Goal: Transaction & Acquisition: Download file/media

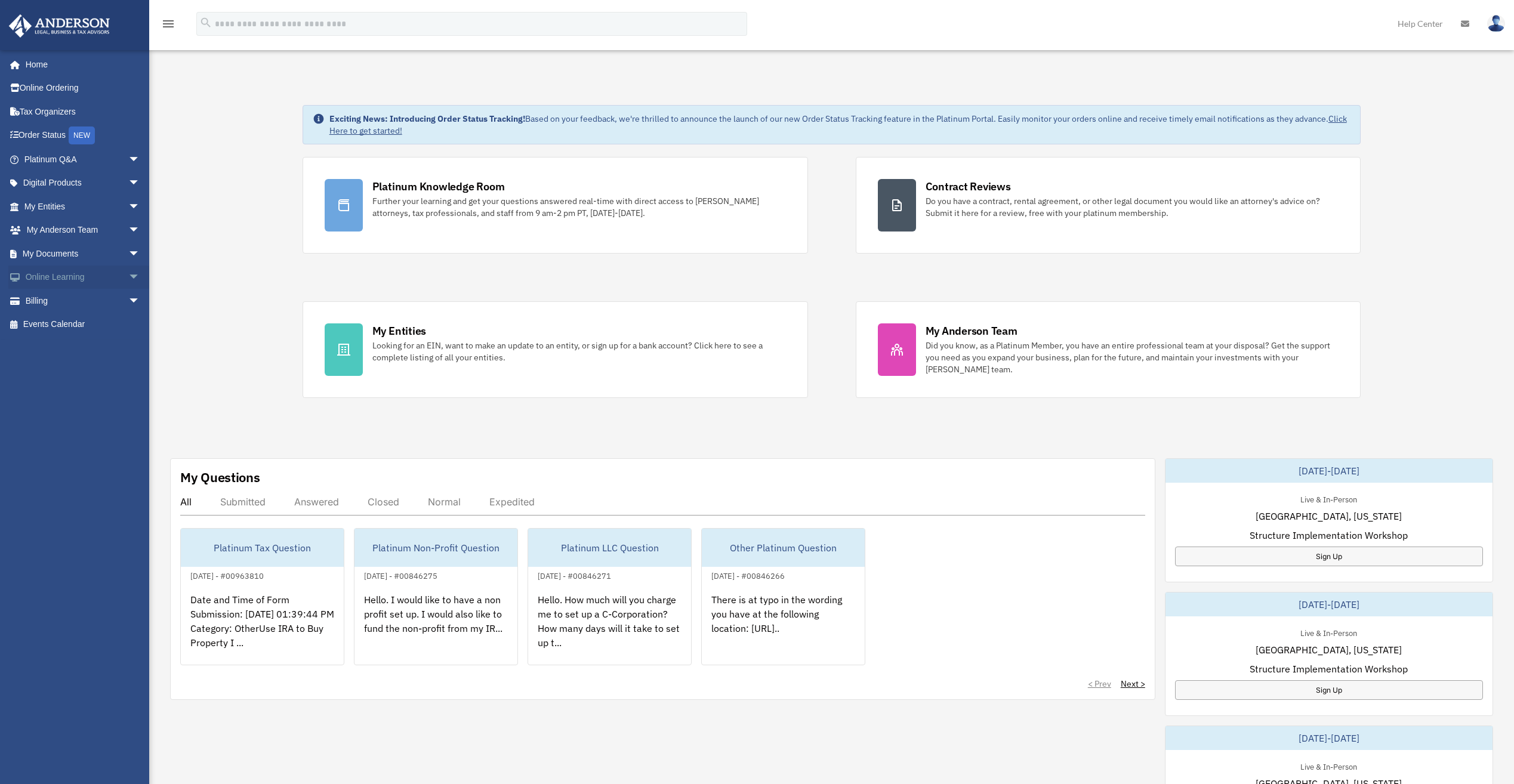
click at [128, 278] on span "arrow_drop_down" at bounding box center [140, 277] width 24 height 24
click at [128, 371] on span "arrow_drop_down" at bounding box center [140, 371] width 24 height 24
click at [128, 250] on span "arrow_drop_down" at bounding box center [140, 254] width 24 height 24
click at [46, 274] on link "Box" at bounding box center [88, 277] width 141 height 24
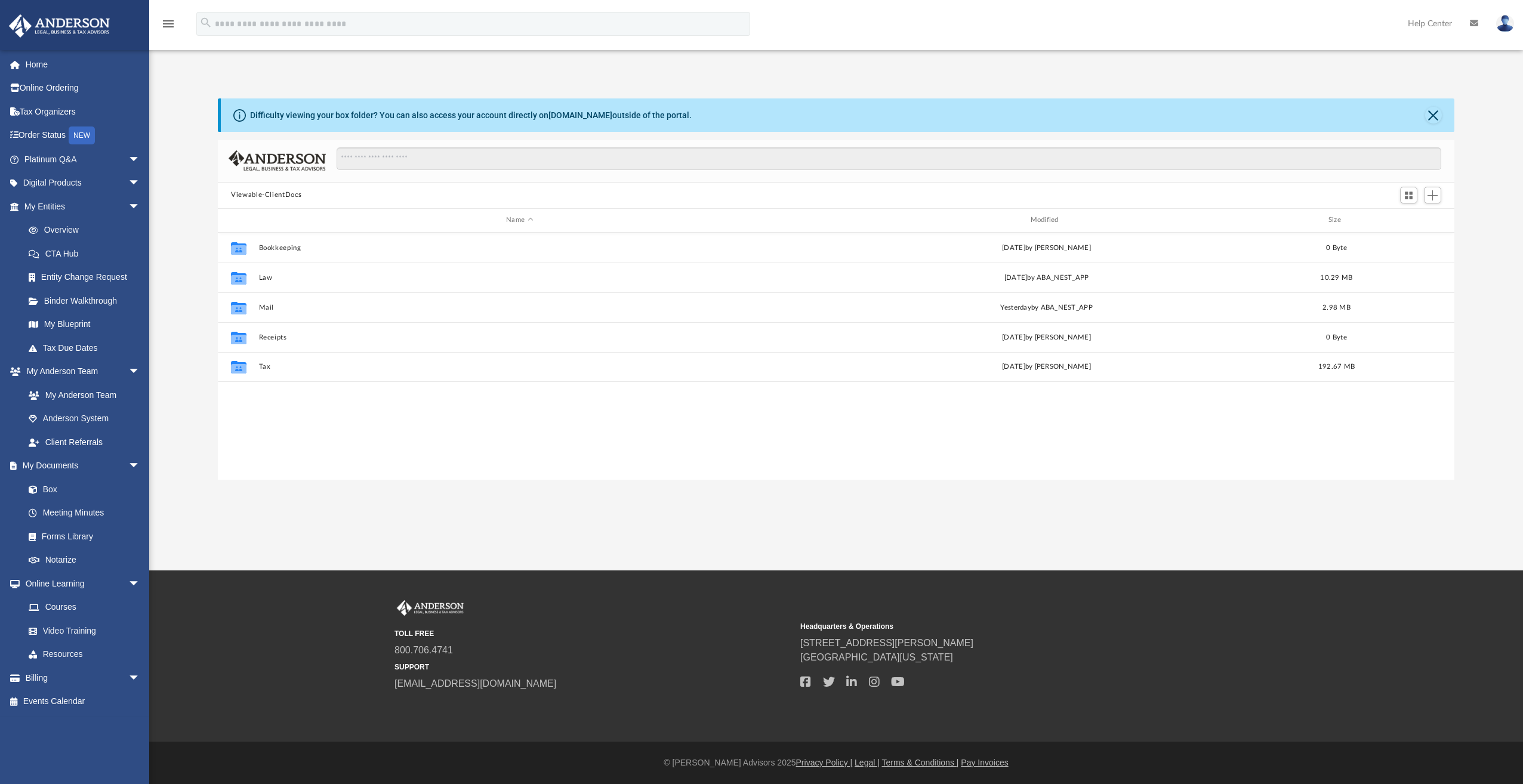
scroll to position [263, 1227]
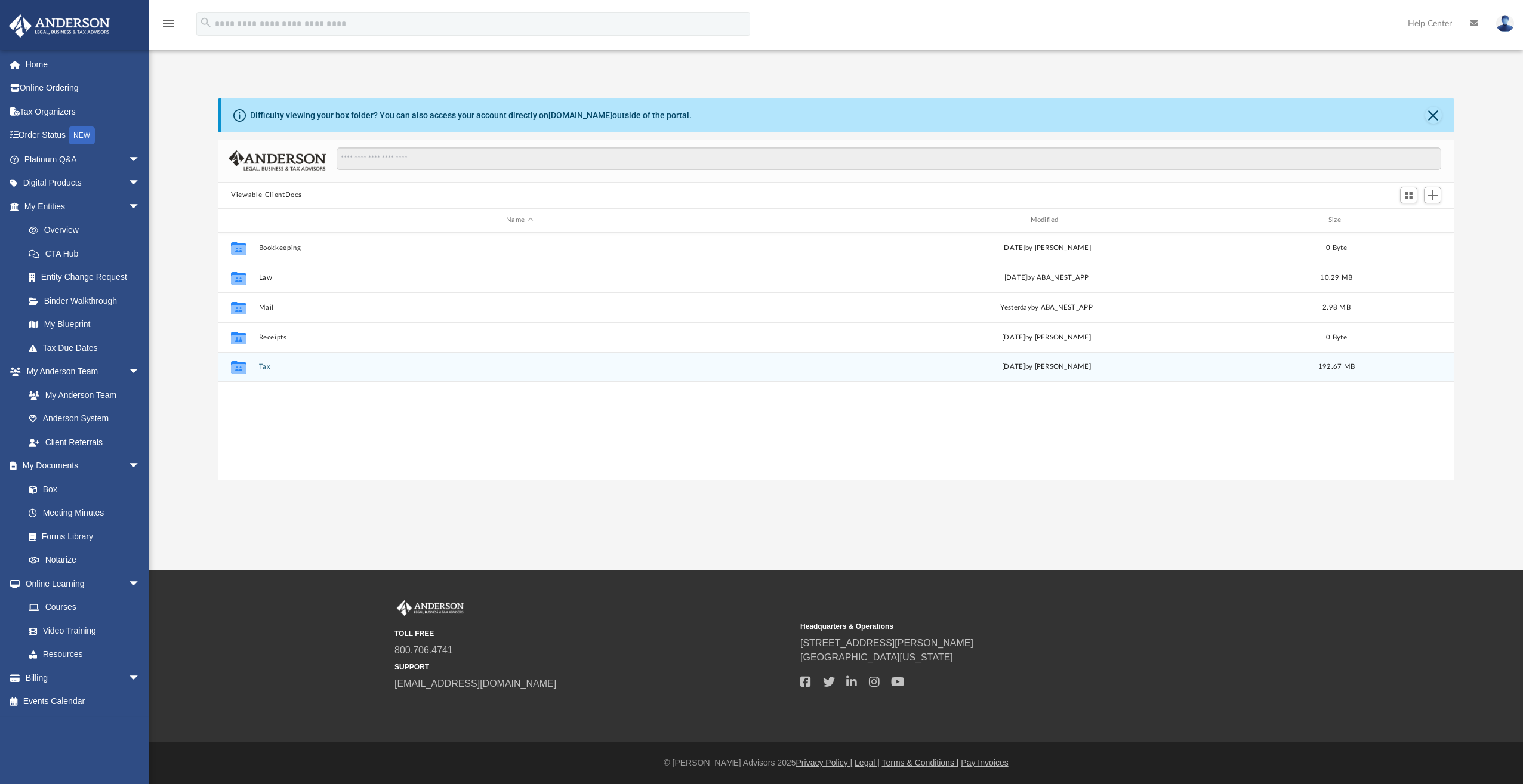
click at [241, 369] on icon "grid" at bounding box center [239, 367] width 16 height 12
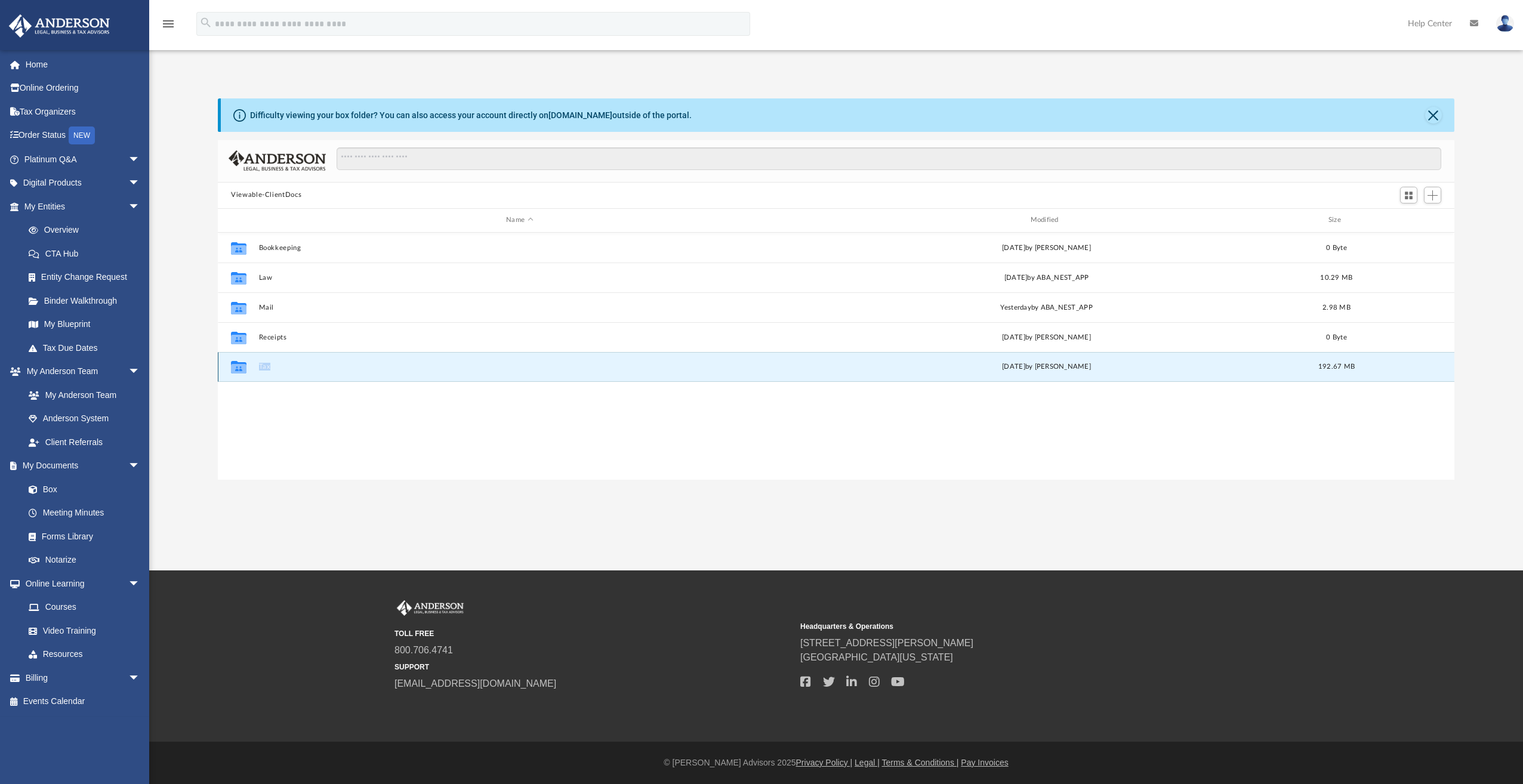
click at [241, 369] on icon "grid" at bounding box center [239, 367] width 16 height 12
click at [264, 366] on button "Tax" at bounding box center [520, 367] width 522 height 8
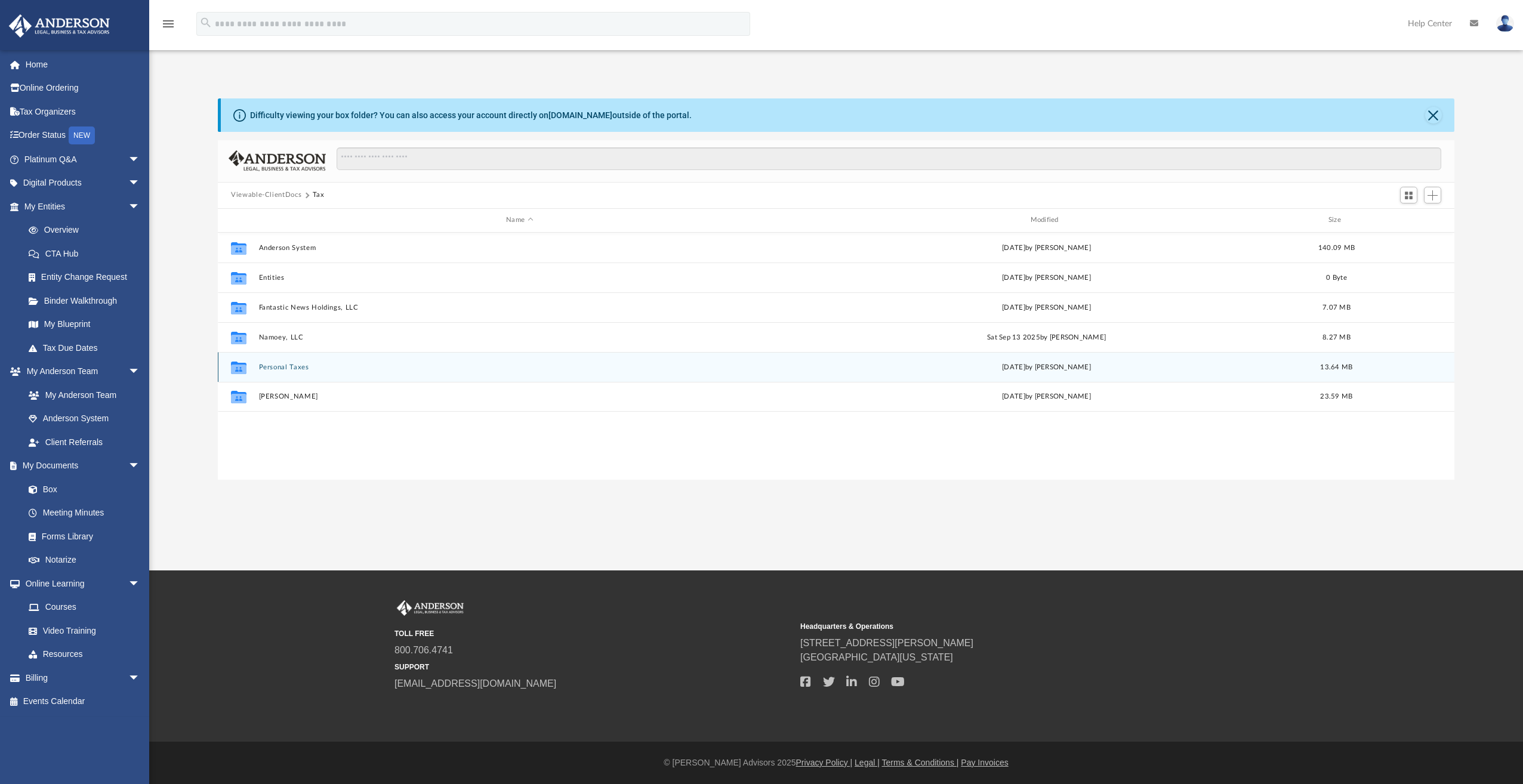
click at [260, 371] on button "Personal Taxes" at bounding box center [520, 367] width 522 height 8
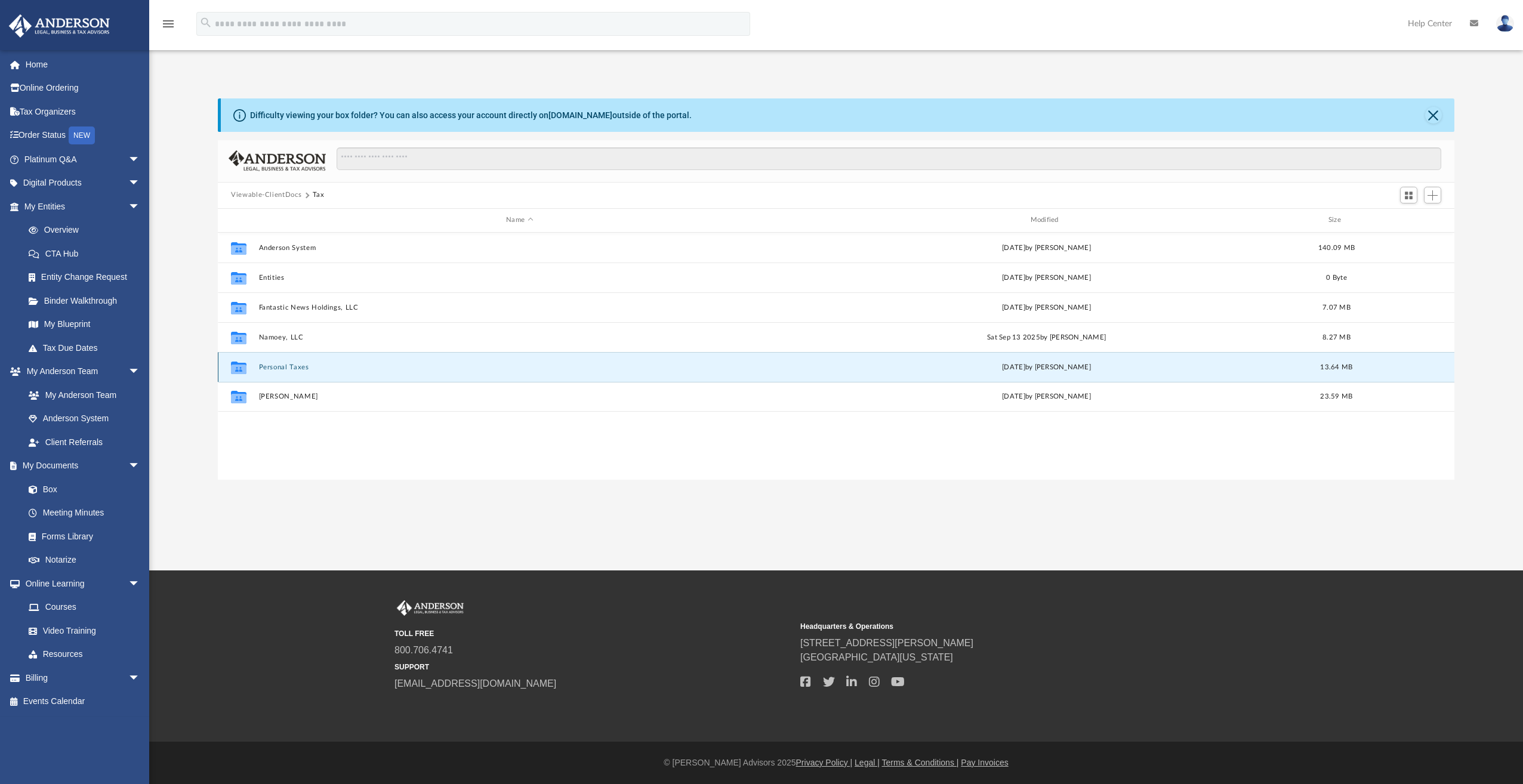
click at [260, 371] on button "Personal Taxes" at bounding box center [520, 367] width 522 height 8
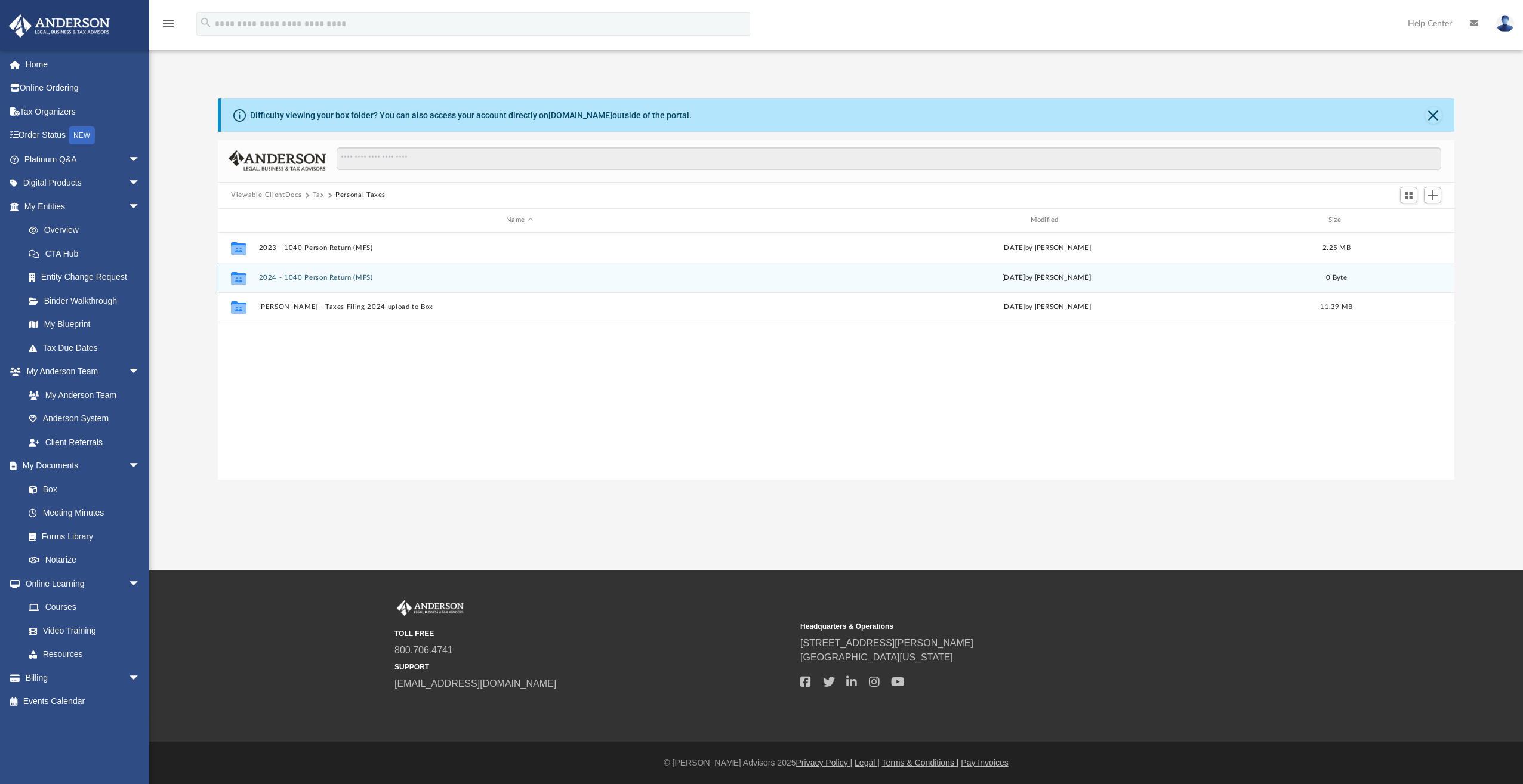
click at [303, 277] on button "2024 - 1040 Person Return (MFS)" at bounding box center [520, 278] width 522 height 8
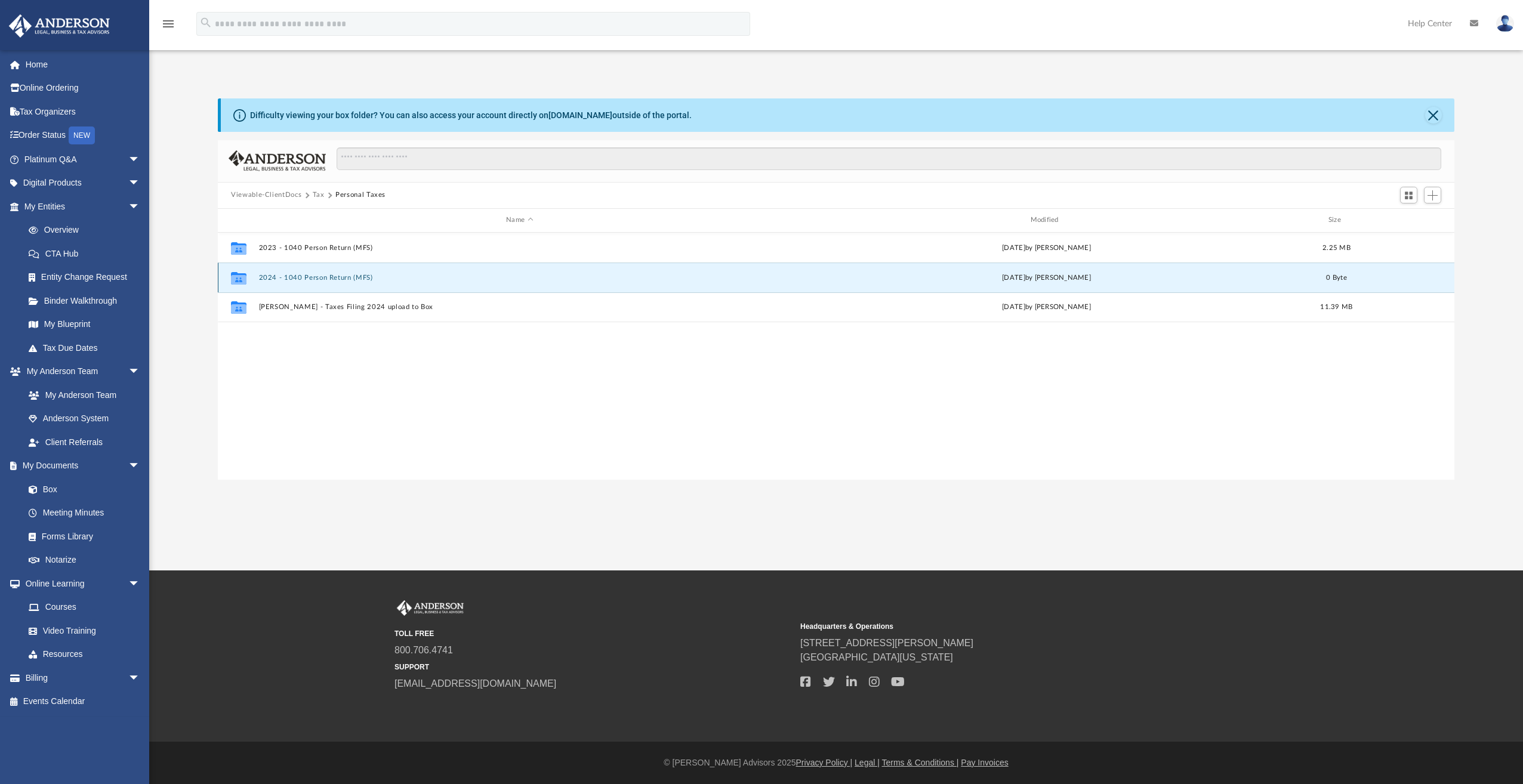
click at [303, 277] on button "2024 - 1040 Person Return (MFS)" at bounding box center [520, 278] width 522 height 8
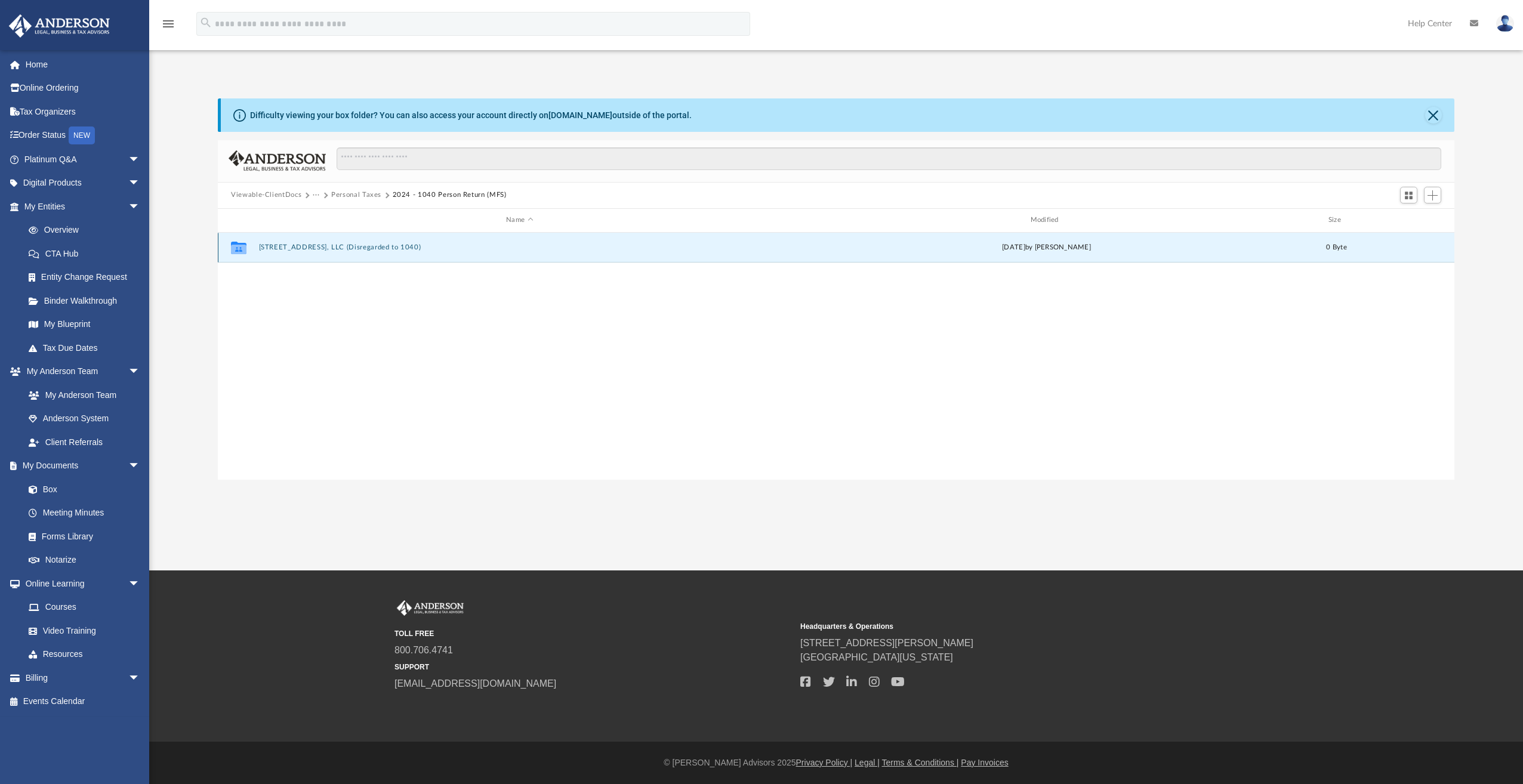
click at [265, 245] on button "[STREET_ADDRESS], LLC (Disregarded to 1040)" at bounding box center [520, 247] width 522 height 8
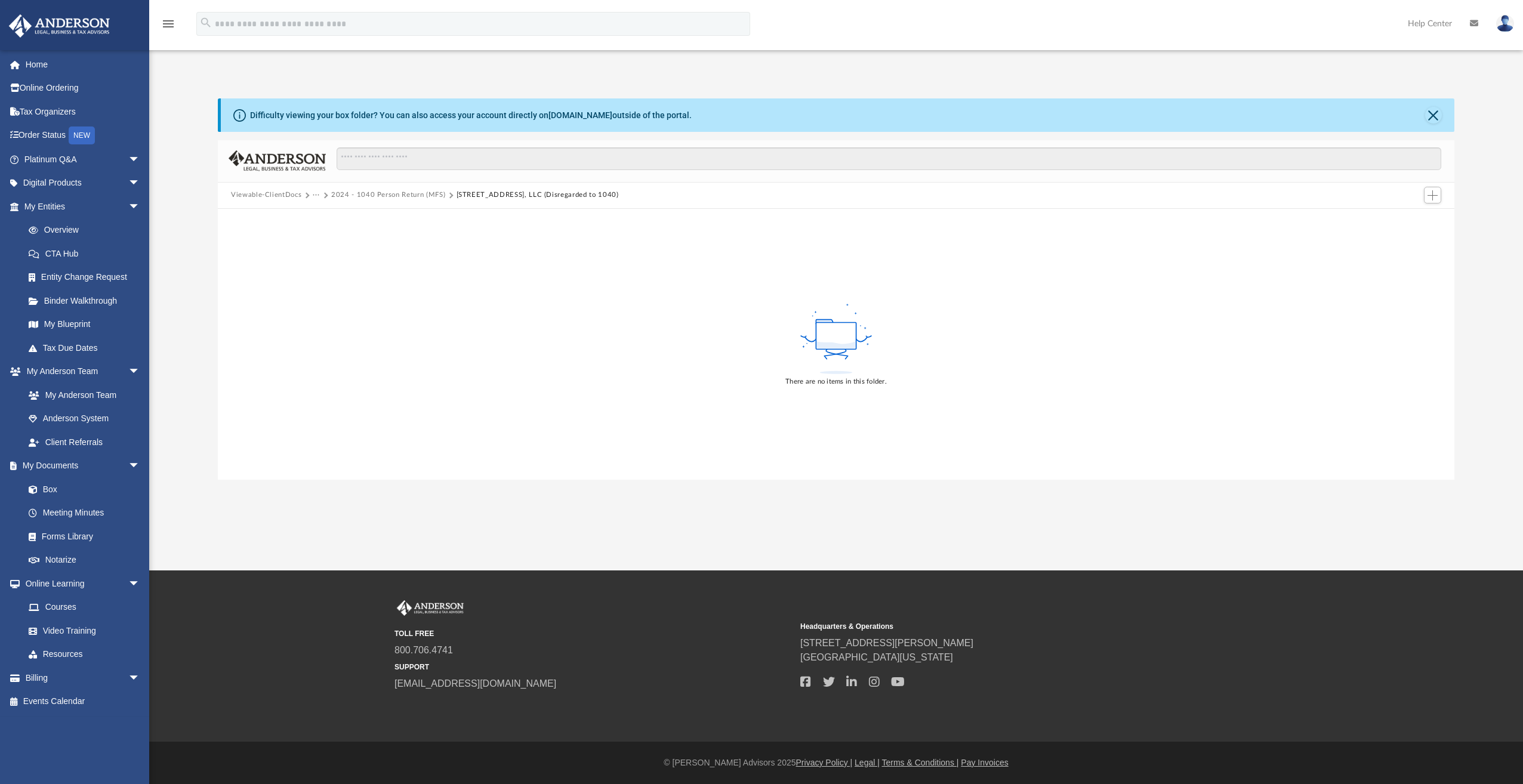
click at [386, 193] on button "2024 - 1040 Person Return (MFS)" at bounding box center [388, 195] width 114 height 10
click at [347, 191] on button "Personal Taxes" at bounding box center [356, 195] width 50 height 10
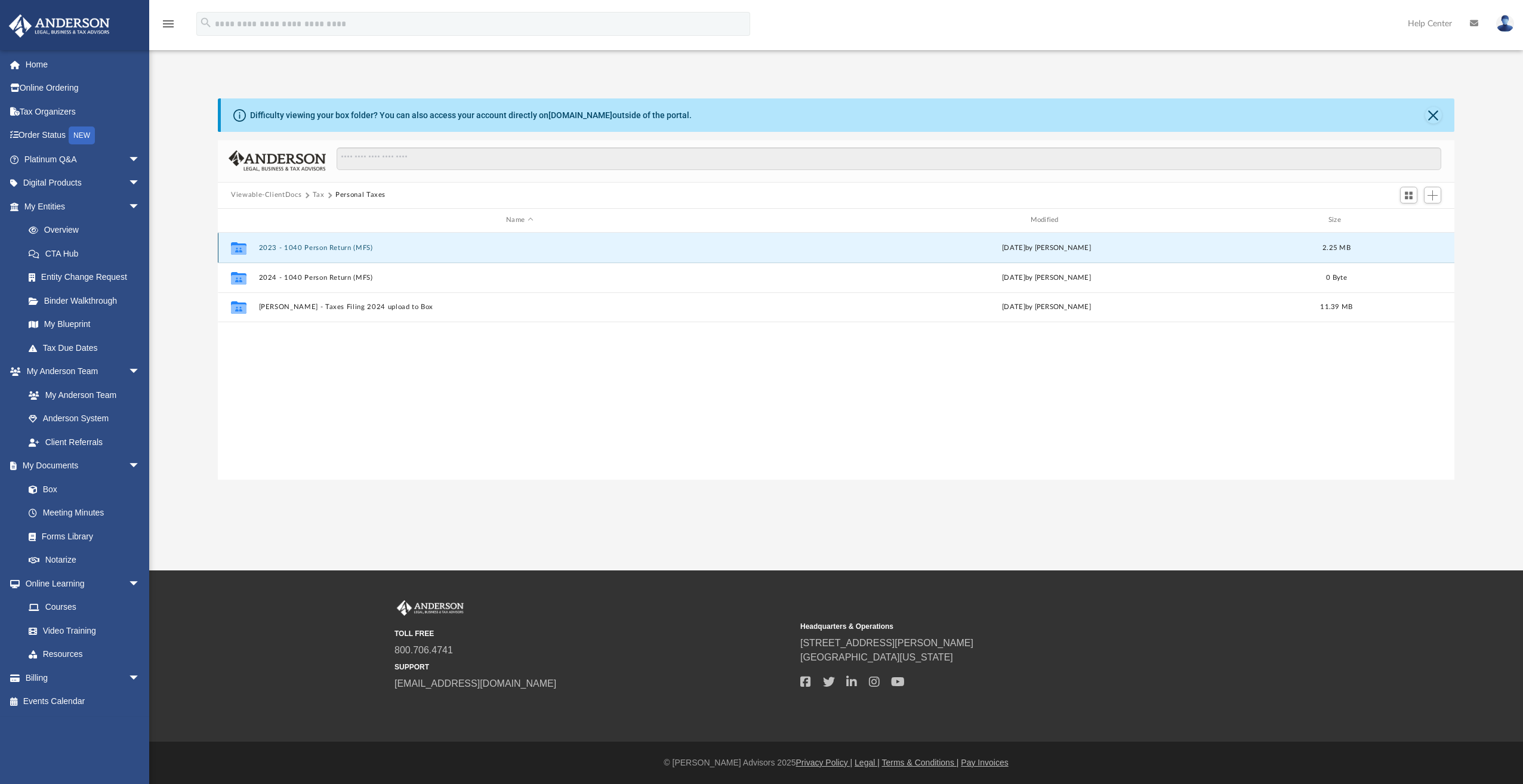
click at [271, 247] on button "2023 - 1040 Person Return (MFS)" at bounding box center [520, 248] width 522 height 8
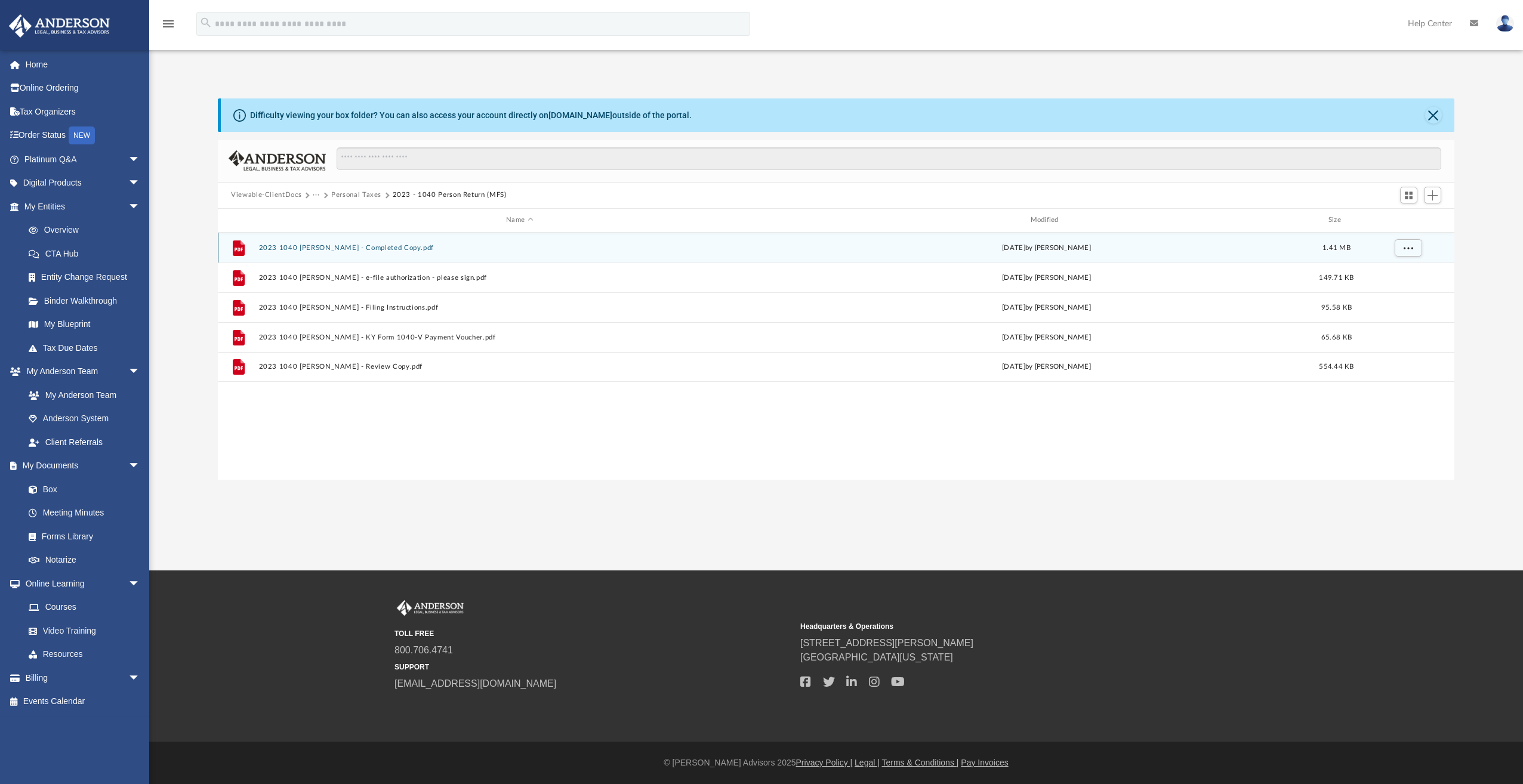
click at [403, 244] on button "2023 1040 [PERSON_NAME] - Completed Copy.pdf" at bounding box center [520, 248] width 522 height 8
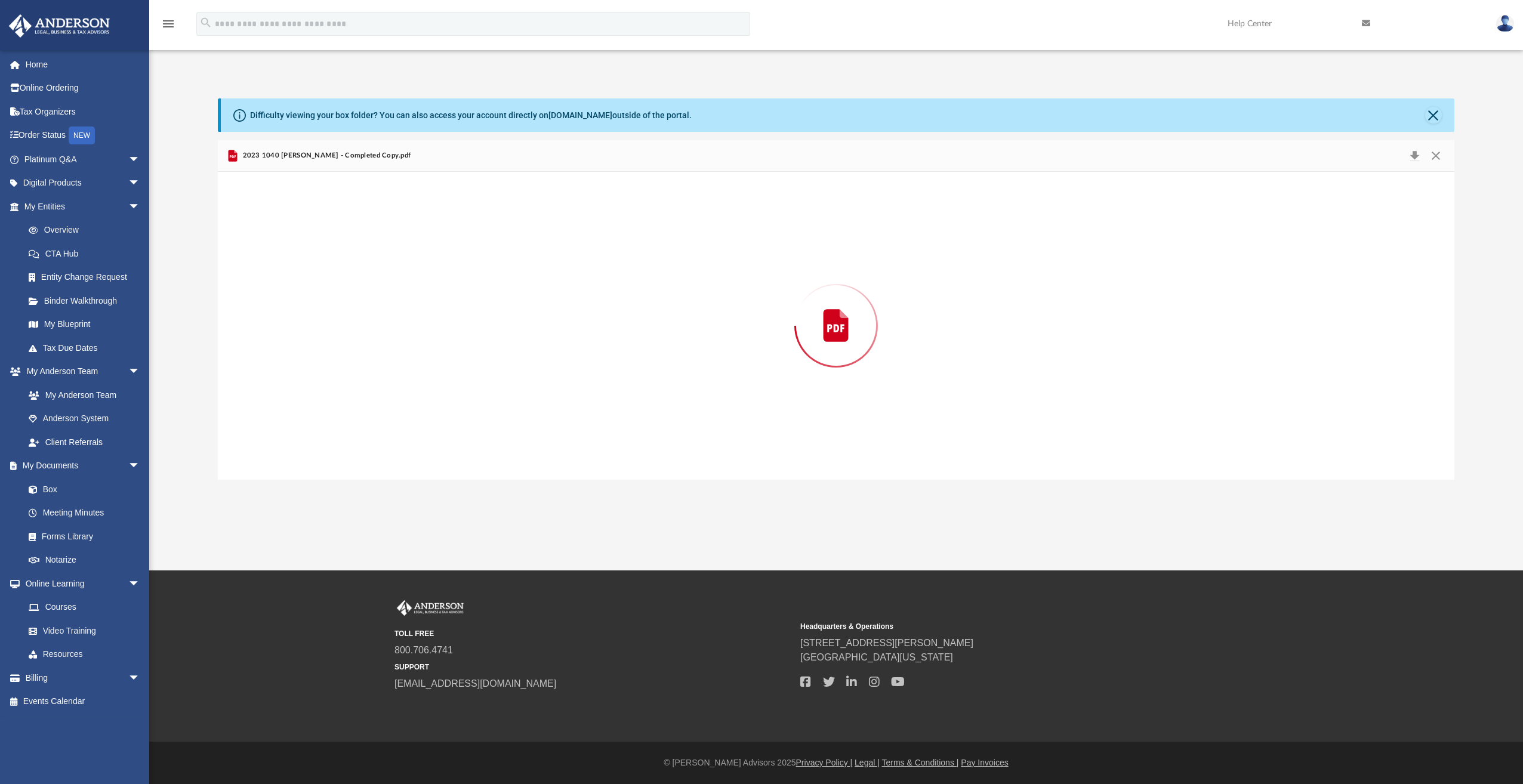
click at [403, 243] on div "Preview" at bounding box center [836, 326] width 1237 height 308
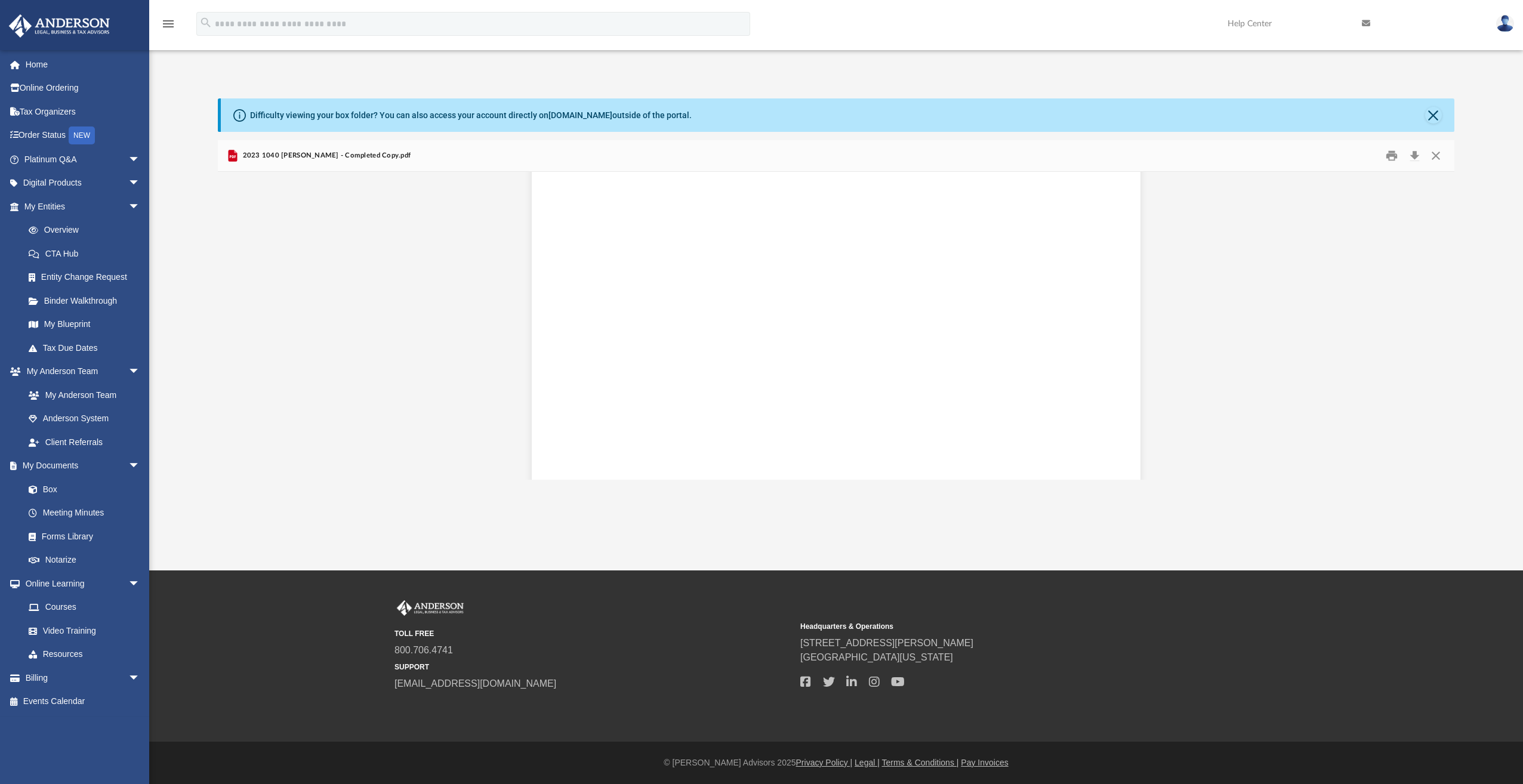
scroll to position [0, 0]
click at [1414, 156] on button "Download" at bounding box center [1414, 156] width 22 height 18
click at [1415, 156] on button "Download" at bounding box center [1414, 156] width 22 height 18
click at [1413, 159] on button "Download" at bounding box center [1414, 156] width 22 height 18
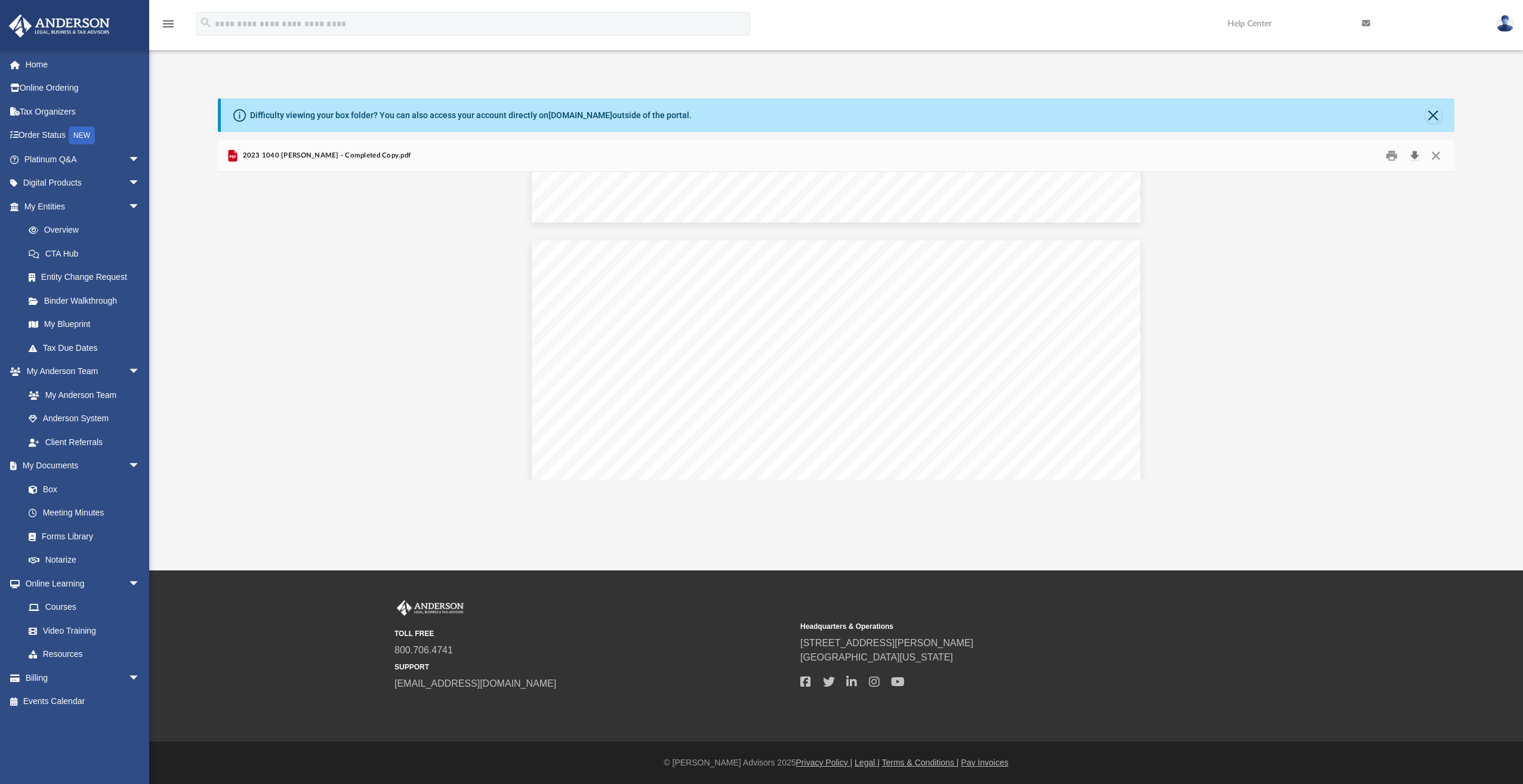
scroll to position [1313, 0]
click at [1436, 154] on button "Close" at bounding box center [1435, 156] width 22 height 18
